Goal: Task Accomplishment & Management: Manage account settings

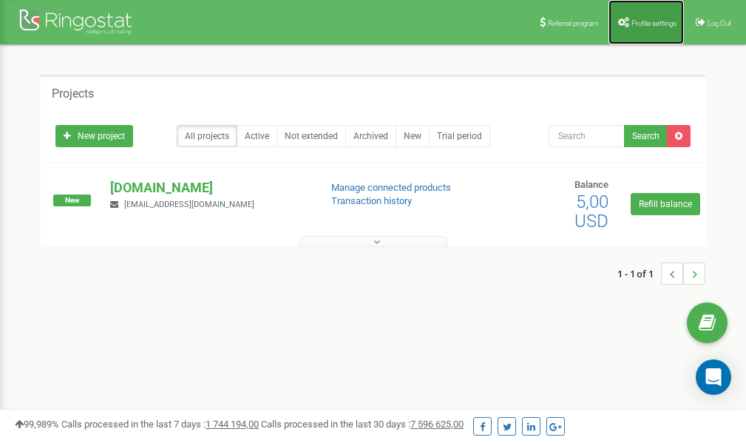
click at [632, 22] on span "Profile settings" at bounding box center [654, 23] width 45 height 8
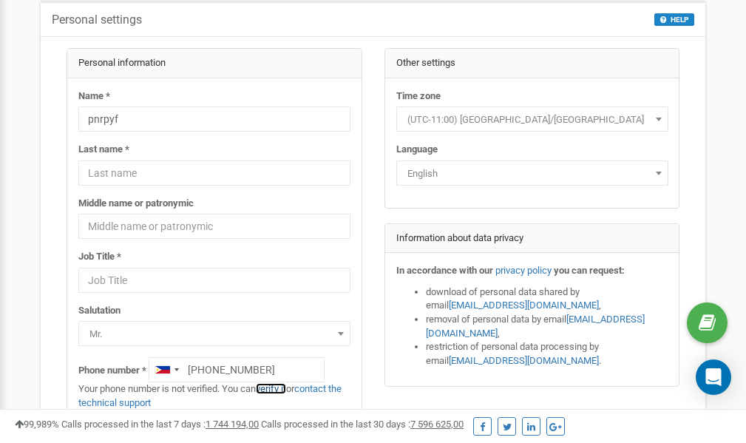
click at [275, 389] on link "verify it" at bounding box center [271, 388] width 30 height 11
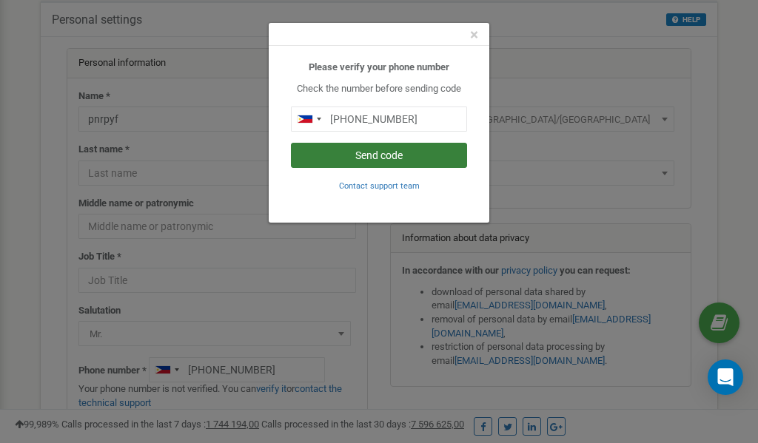
click at [397, 158] on button "Send code" at bounding box center [379, 155] width 176 height 25
